Goal: Information Seeking & Learning: Learn about a topic

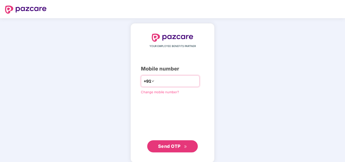
type input "**********"
click at [177, 146] on span "Send OTP" at bounding box center [169, 146] width 23 height 5
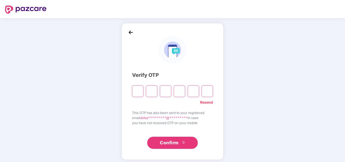
type input "*"
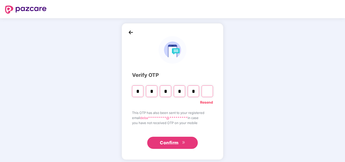
type input "*"
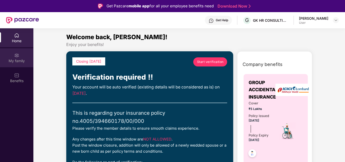
click at [10, 58] on div "My family" at bounding box center [16, 57] width 33 height 19
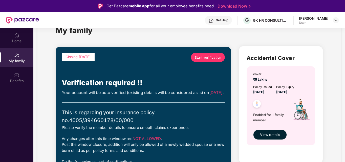
scroll to position [34, 0]
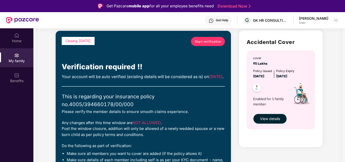
click at [279, 120] on span "View details" at bounding box center [270, 119] width 20 height 6
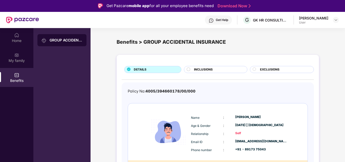
scroll to position [0, 0]
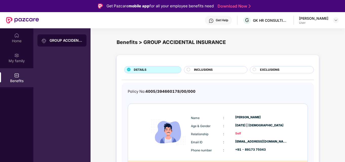
click at [204, 69] on span "INCLUSIONS" at bounding box center [203, 70] width 19 height 5
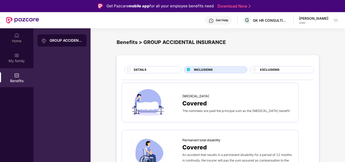
click at [273, 72] on div "EXCLUSIONS" at bounding box center [285, 71] width 54 height 6
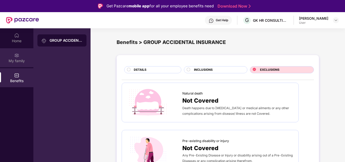
click at [18, 53] on img at bounding box center [16, 55] width 5 height 5
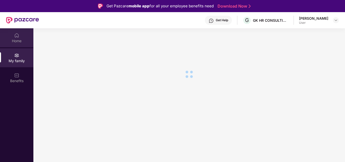
click at [18, 42] on div "Home" at bounding box center [16, 40] width 33 height 5
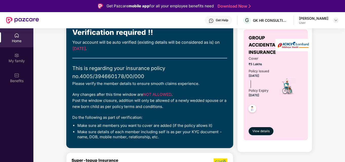
scroll to position [34, 0]
